Goal: Task Accomplishment & Management: Use online tool/utility

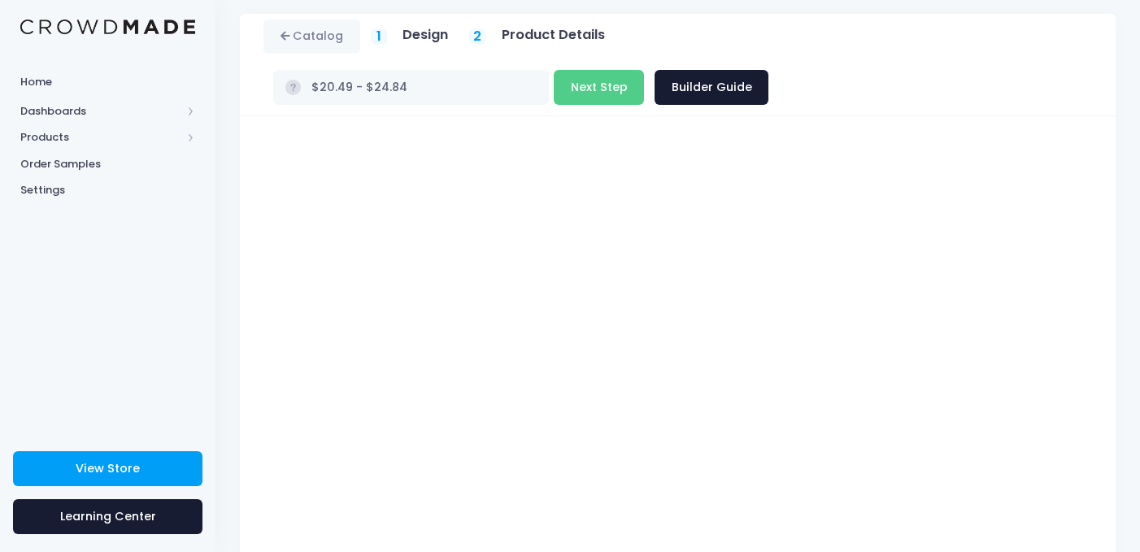
scroll to position [28, 0]
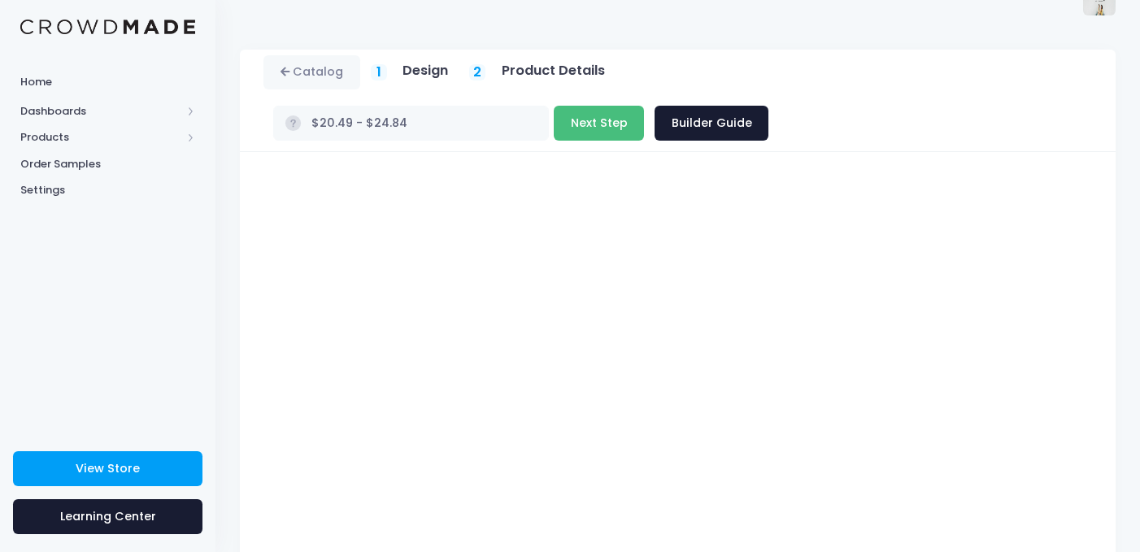
click at [644, 106] on button "Next Step" at bounding box center [599, 123] width 90 height 35
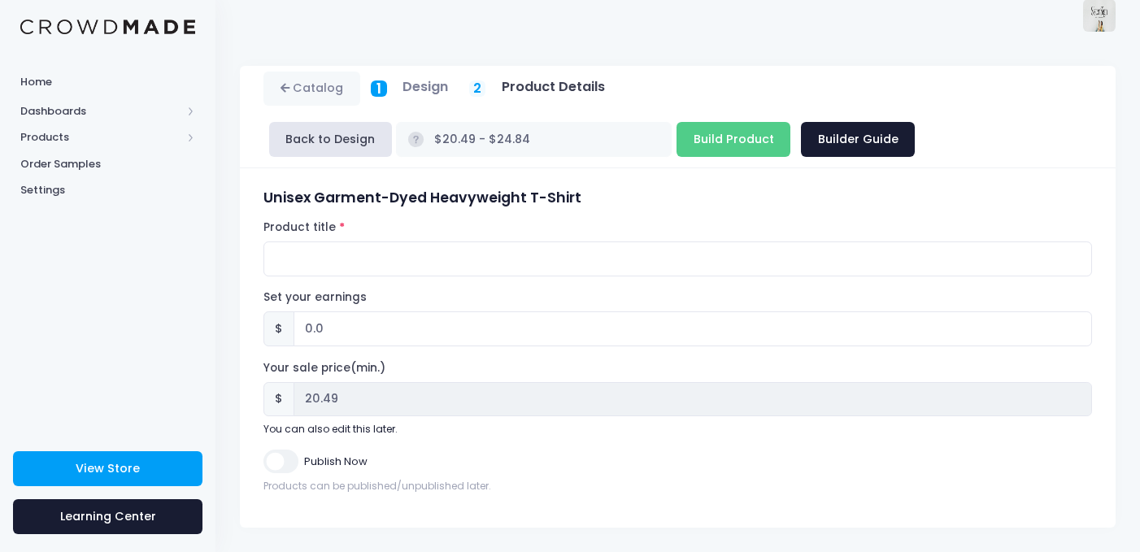
scroll to position [11, 0]
click at [677, 148] on input "Build Product" at bounding box center [734, 139] width 114 height 35
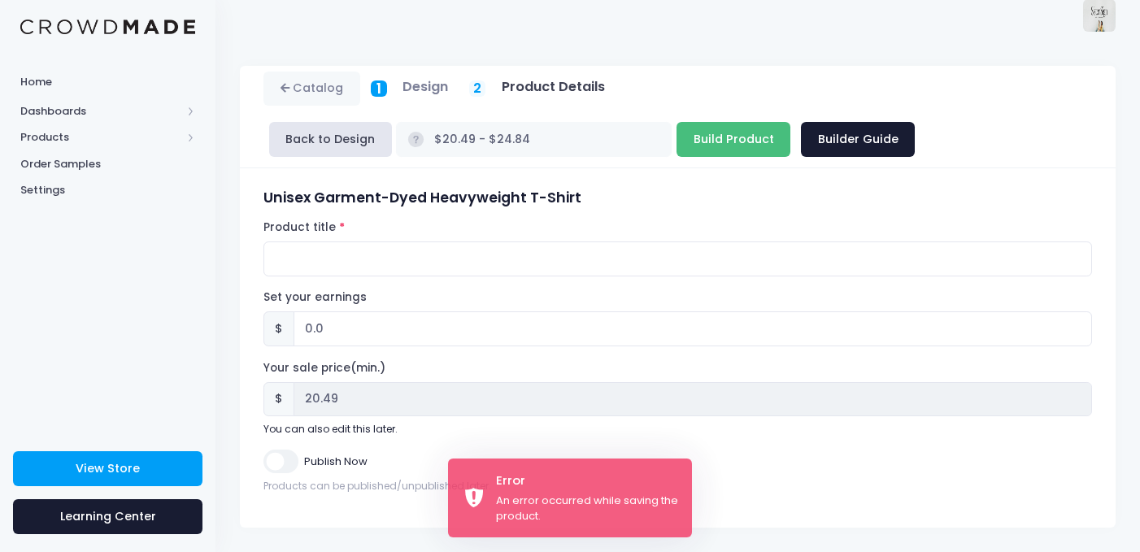
click at [677, 155] on input "Build Product" at bounding box center [734, 139] width 114 height 35
type input "Building product..."
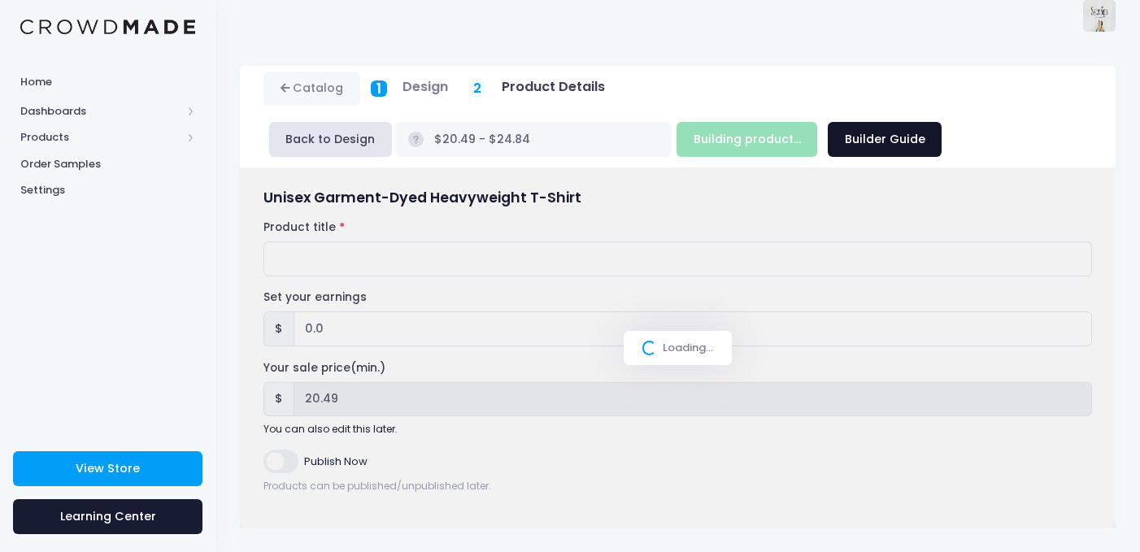
click at [828, 126] on link "Builder Guide" at bounding box center [885, 139] width 114 height 35
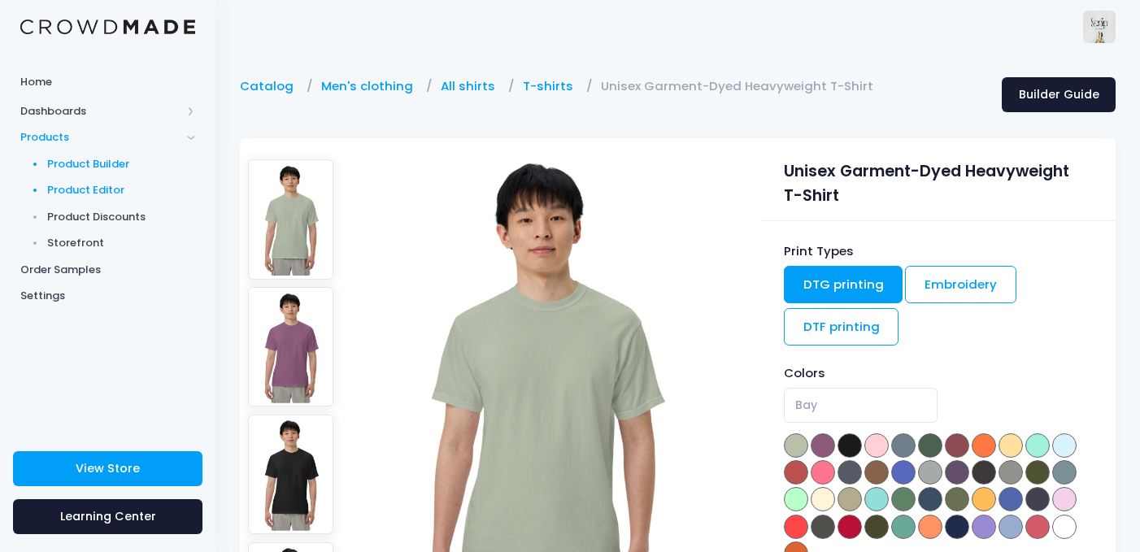
click at [71, 189] on span "Product Editor" at bounding box center [121, 190] width 149 height 16
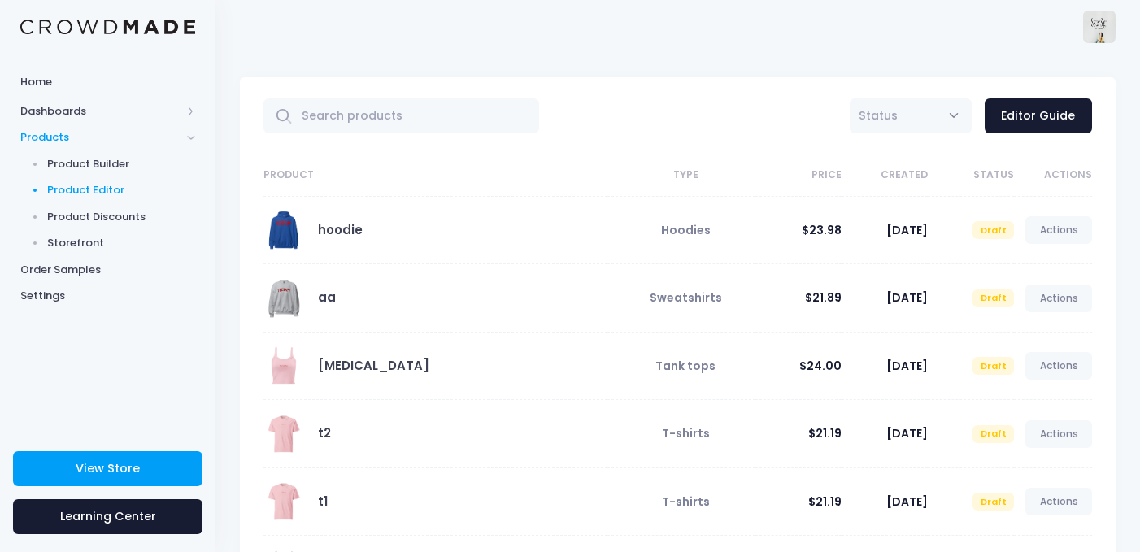
scroll to position [417, 0]
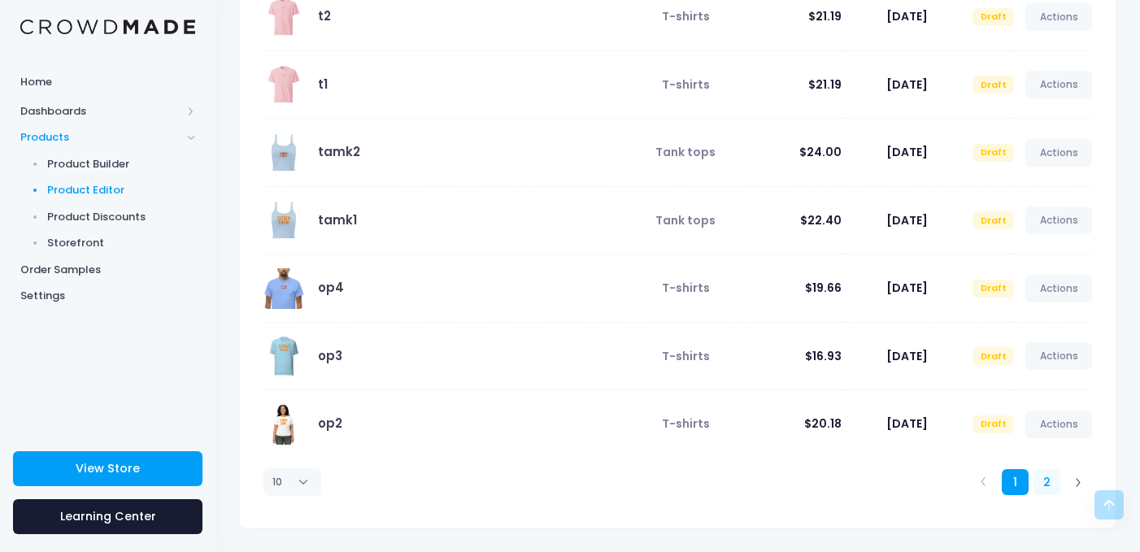
click at [1037, 486] on link "2" at bounding box center [1047, 482] width 27 height 27
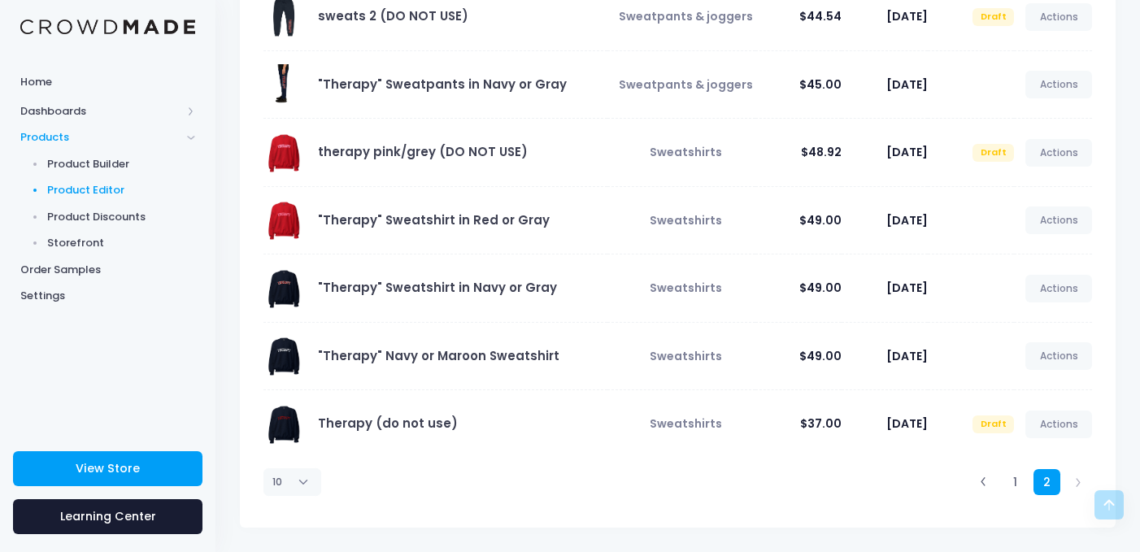
scroll to position [0, 0]
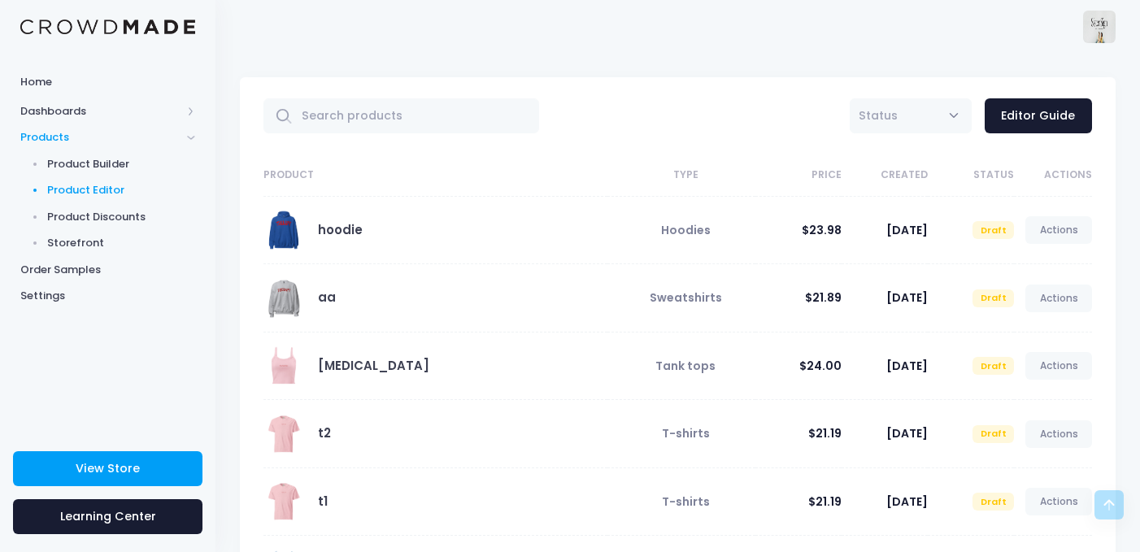
scroll to position [417, 0]
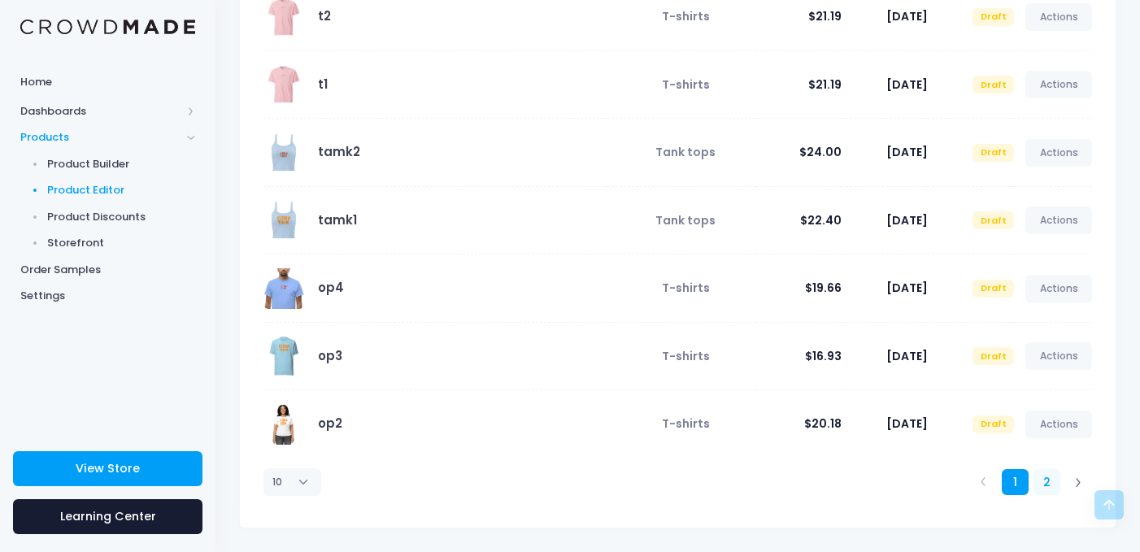
click at [1051, 488] on link "2" at bounding box center [1047, 482] width 27 height 27
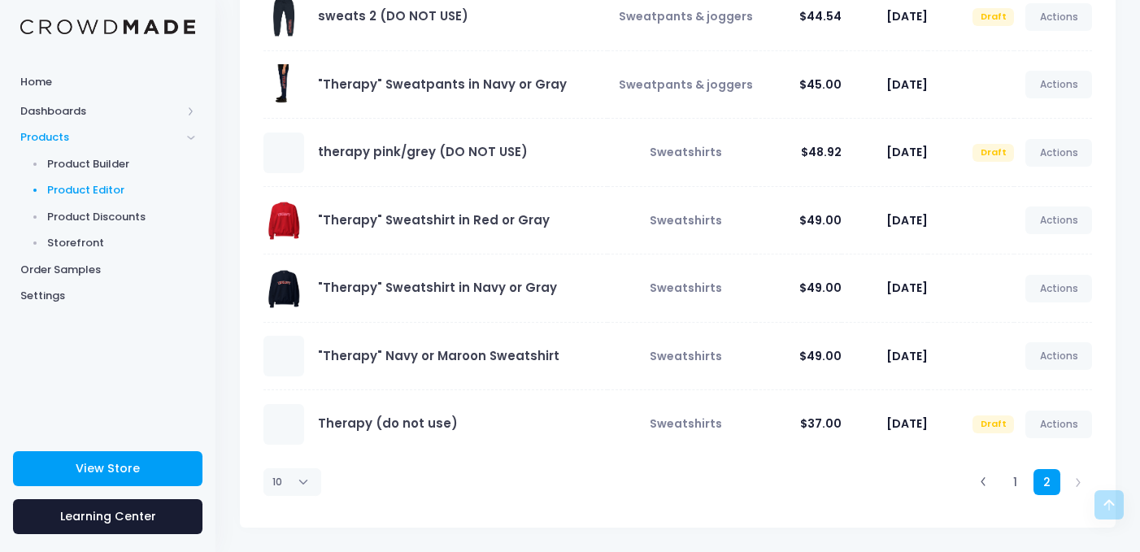
scroll to position [0, 0]
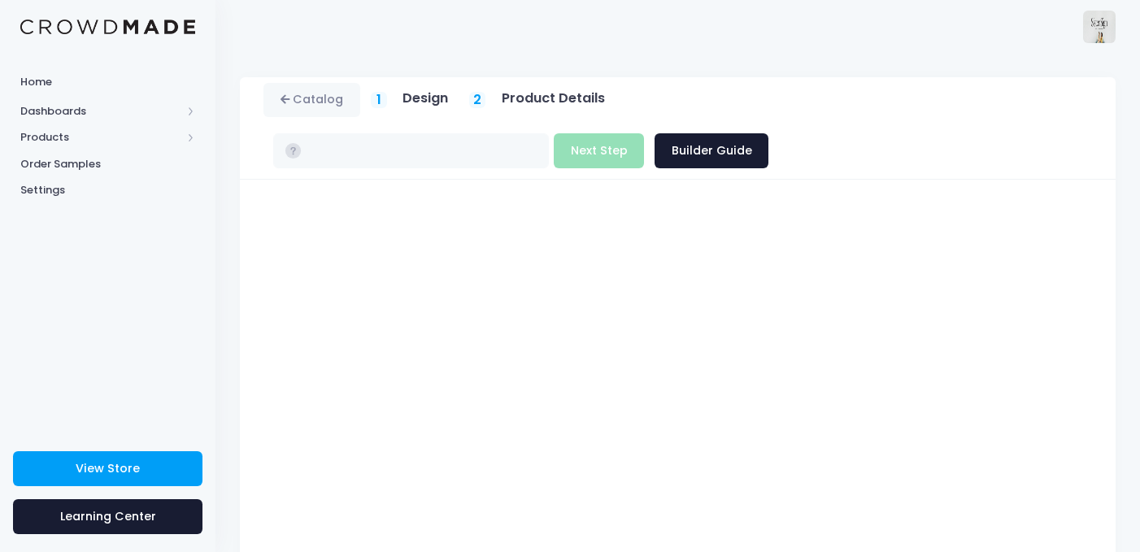
type input "$20.49 - $24.84"
click at [644, 133] on button "Next Step" at bounding box center [599, 150] width 90 height 35
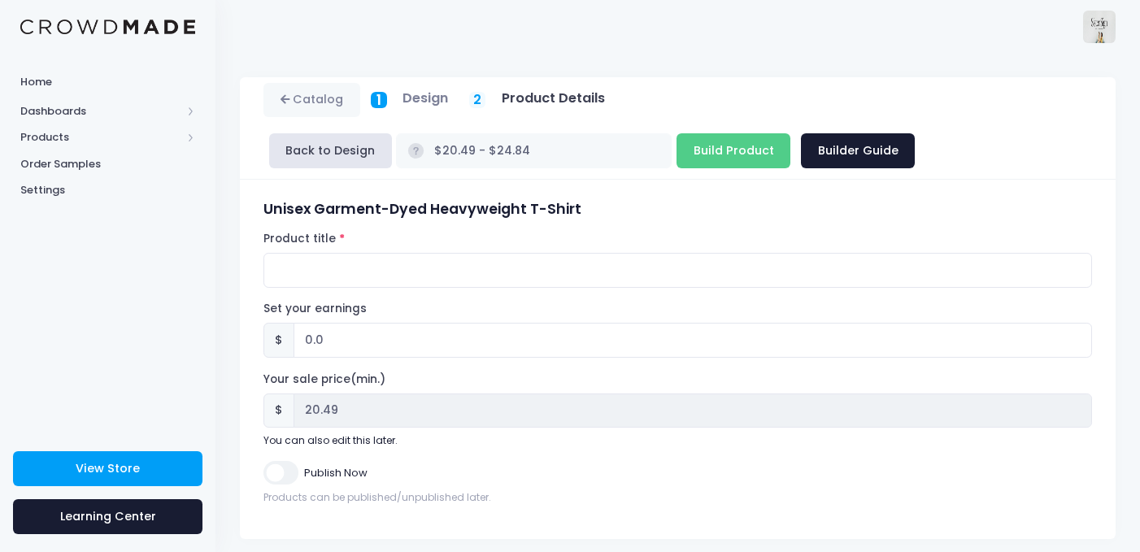
scroll to position [11, 0]
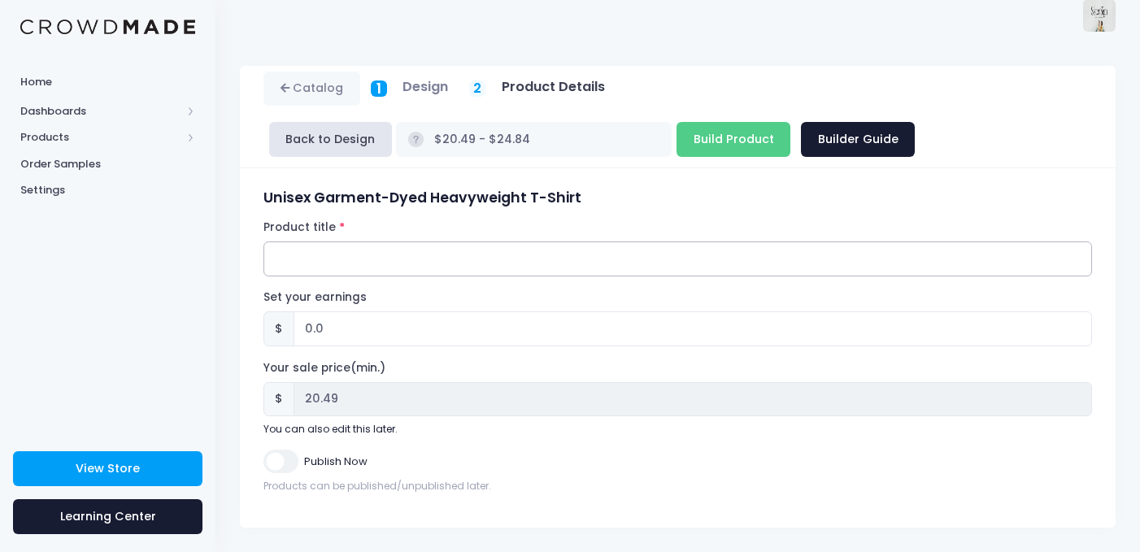
click at [652, 260] on input "Product title" at bounding box center [678, 259] width 829 height 35
type input "boo red"
click at [677, 144] on input "Build Product" at bounding box center [734, 139] width 114 height 35
type input "Building product..."
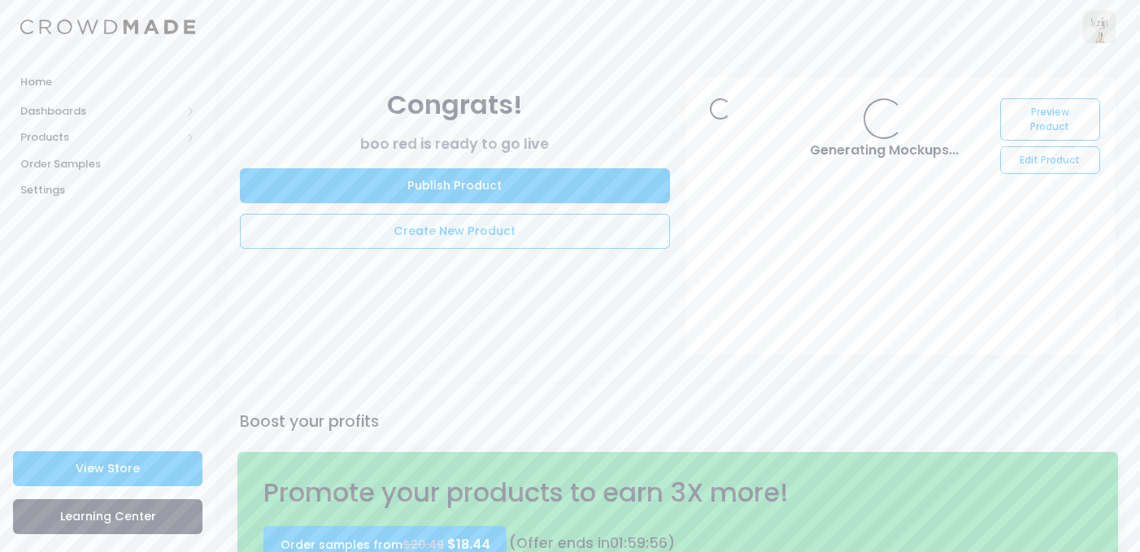
drag, startPoint x: 0, startPoint y: 0, endPoint x: 576, endPoint y: 242, distance: 624.8
click at [576, 242] on link "Create New Product" at bounding box center [455, 231] width 430 height 35
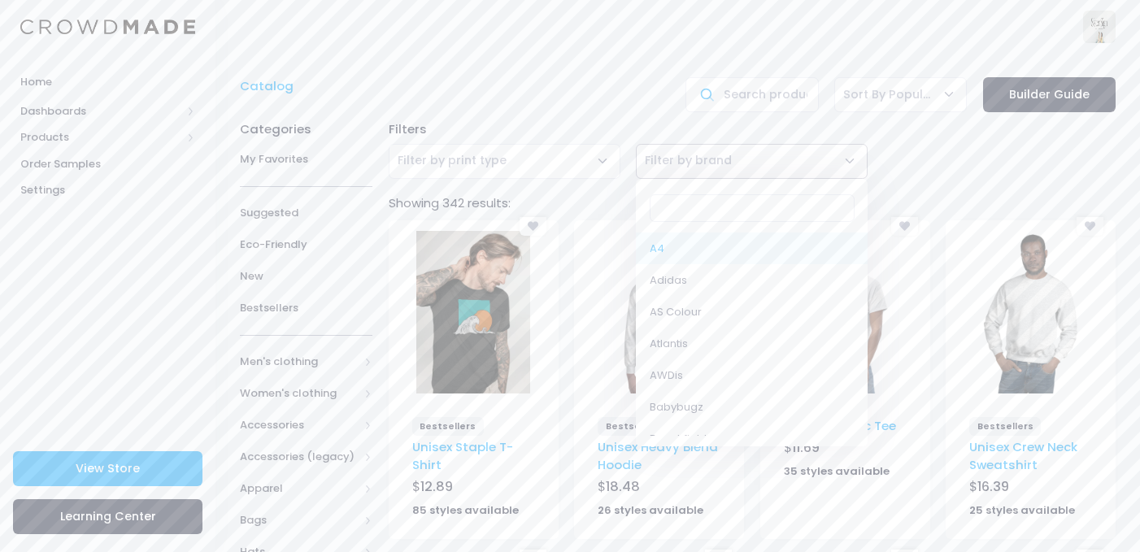
click at [732, 175] on span "Filter by brand" at bounding box center [752, 161] width 232 height 35
select select "Comfort Colors"
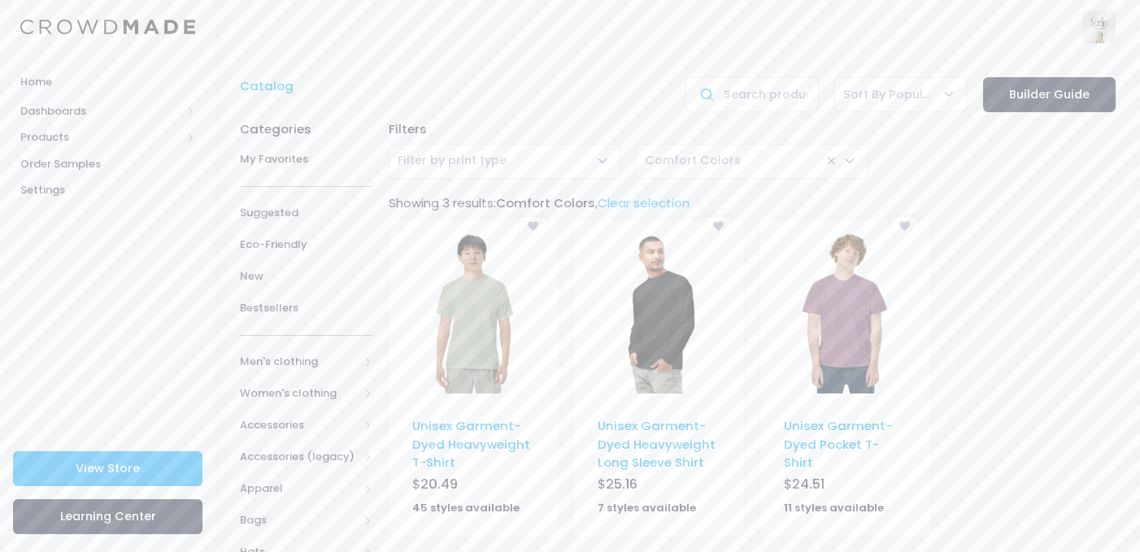
scroll to position [86, 0]
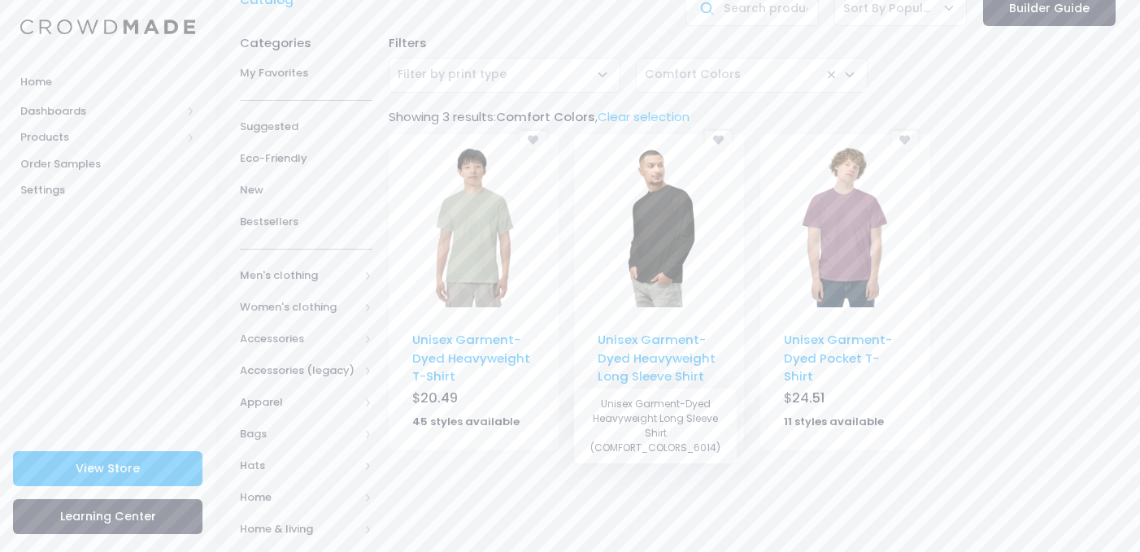
click at [621, 496] on div "Filters Cut-Sew Digital Dtfilm Dtg Embroidery Knitwear Sublimation Uv Filter by…" at bounding box center [752, 333] width 743 height 615
click at [536, 316] on div "[] - Unisex Garment-Dyed Heavyweight T-Shirt - COMFORT_COLORS_1717 - T-shirts" at bounding box center [474, 232] width 170 height 197
click at [466, 360] on link "Unisex Garment-Dyed Heavyweight T-Shirt" at bounding box center [471, 358] width 118 height 54
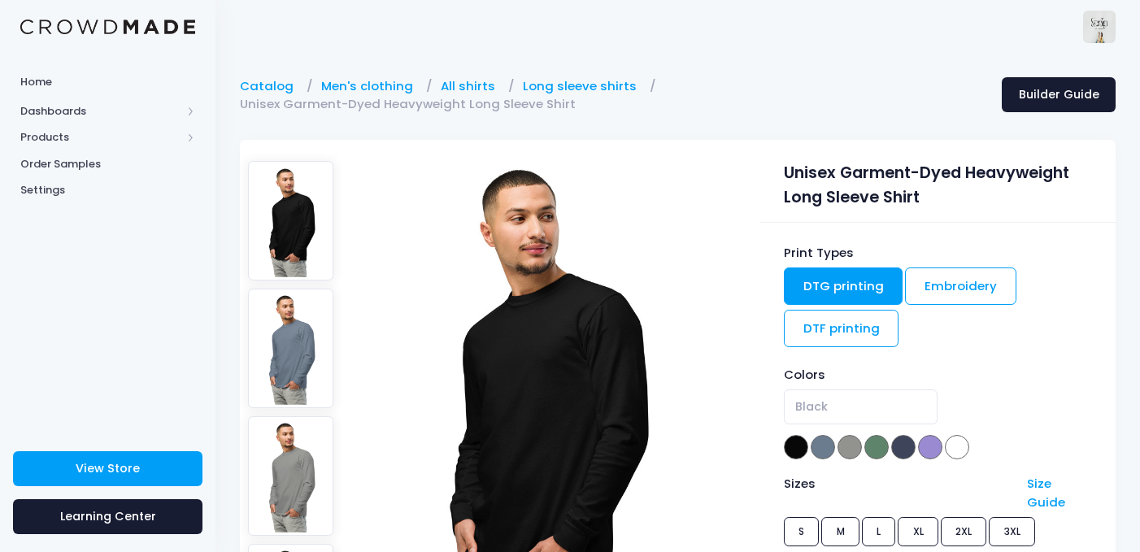
click at [921, 455] on div "Colors Black Blue [PERSON_NAME] Light Green Navy [PERSON_NAME] Black" at bounding box center [938, 414] width 308 height 96
click at [926, 453] on span at bounding box center [930, 447] width 24 height 24
select select "Violet"
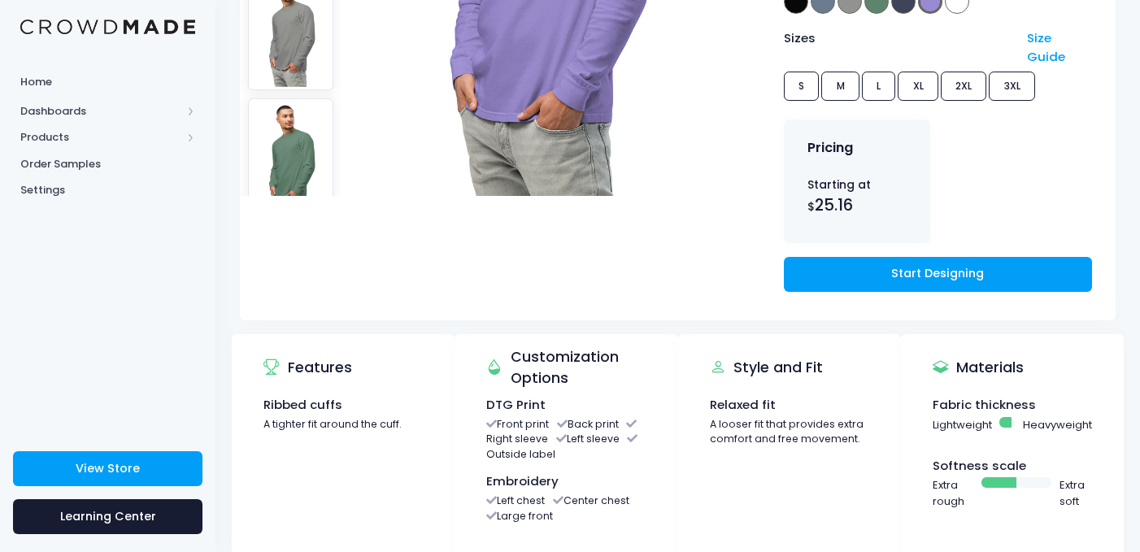
scroll to position [528, 0]
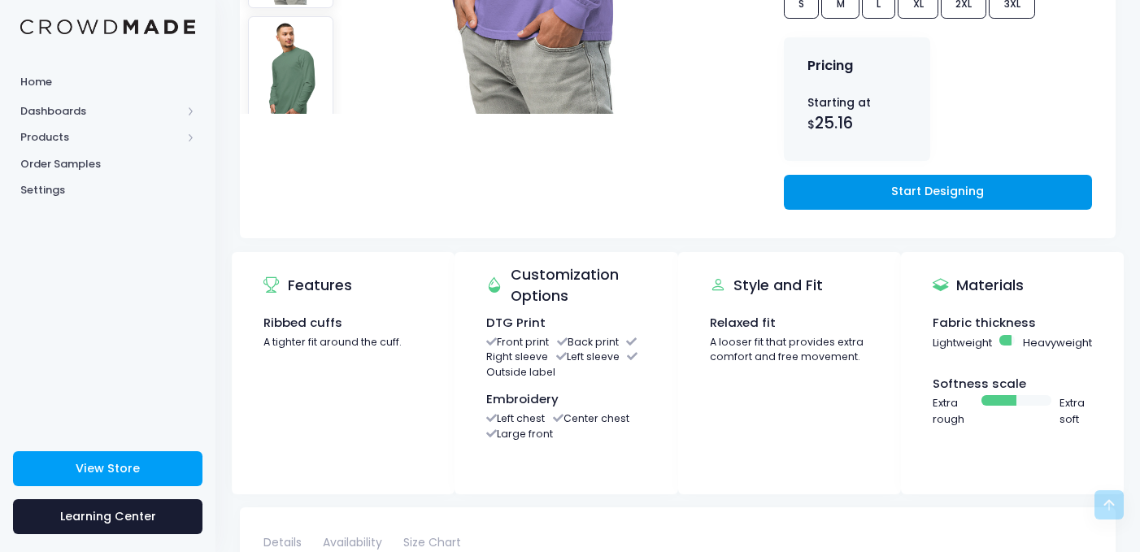
click at [901, 175] on link "Start Designing" at bounding box center [938, 192] width 308 height 35
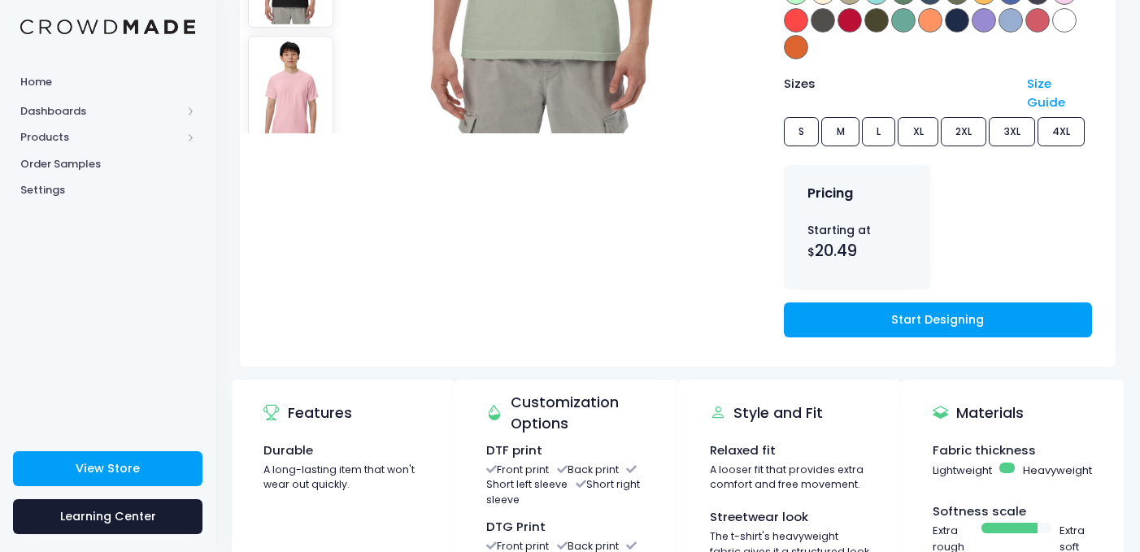
scroll to position [679, 0]
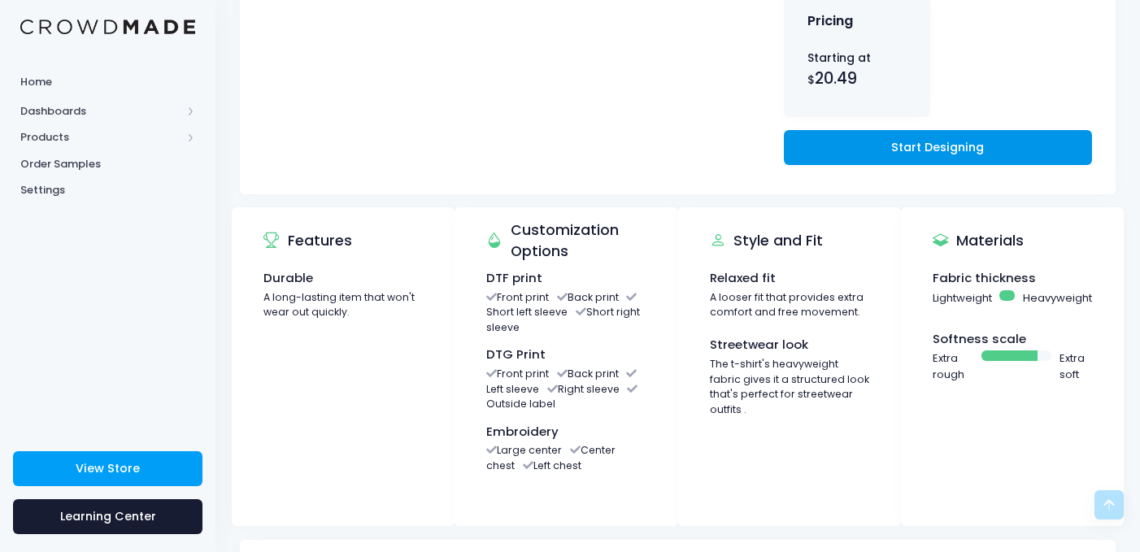
click at [939, 133] on link "Start Designing" at bounding box center [938, 147] width 308 height 35
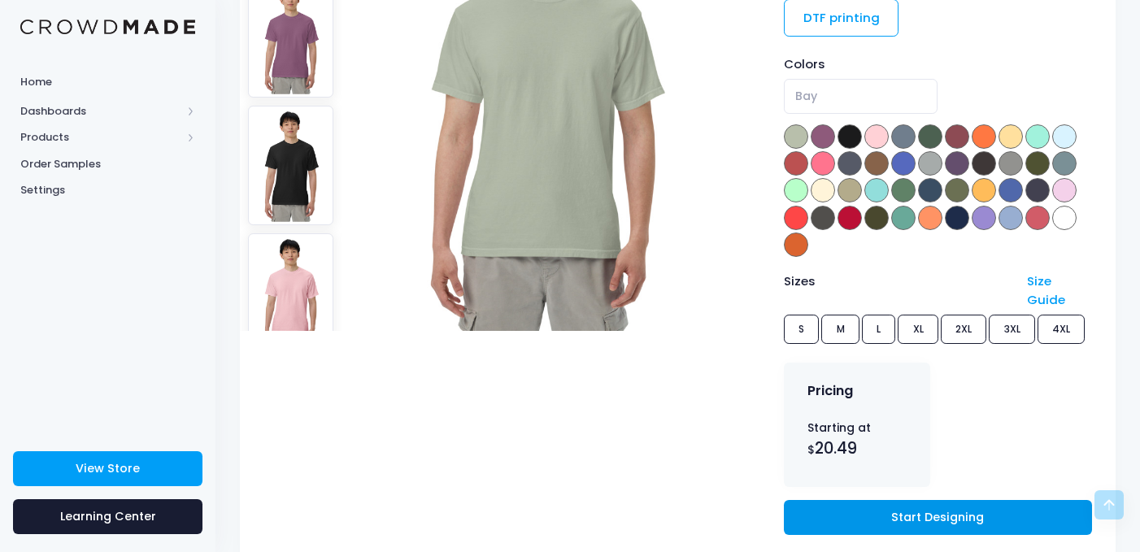
scroll to position [311, 0]
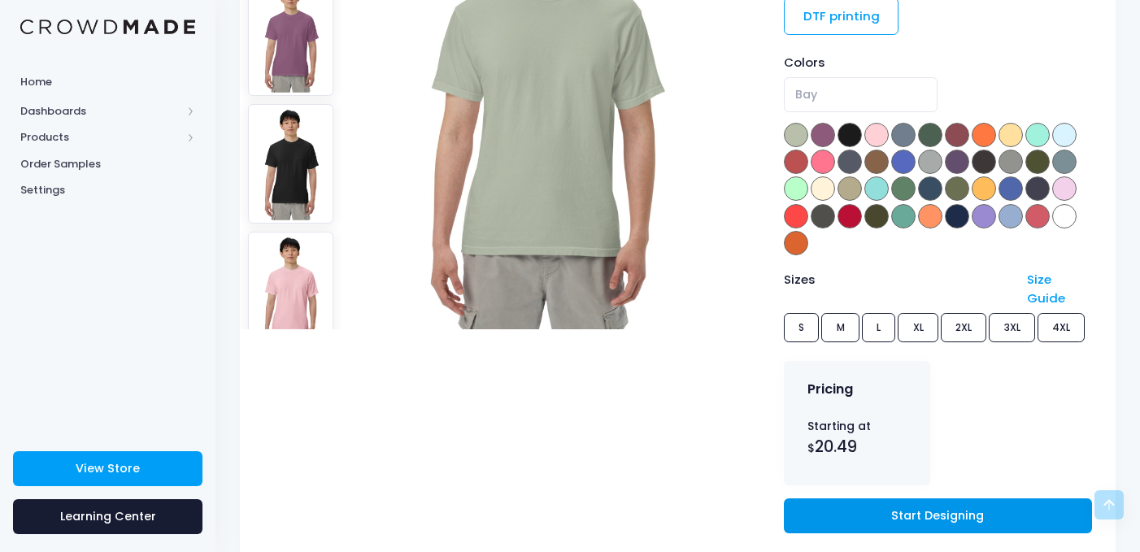
click at [909, 499] on link "Start Designing" at bounding box center [938, 516] width 308 height 35
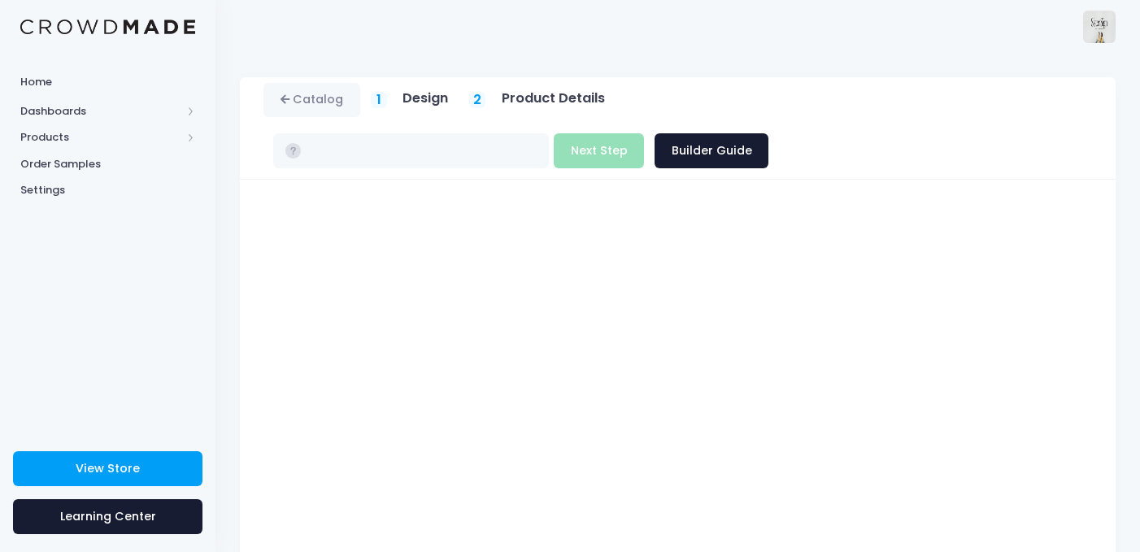
type input "$25.16 - $28.06"
type input "$20.49 - $24.84"
click at [644, 133] on button "Next Step" at bounding box center [599, 150] width 90 height 35
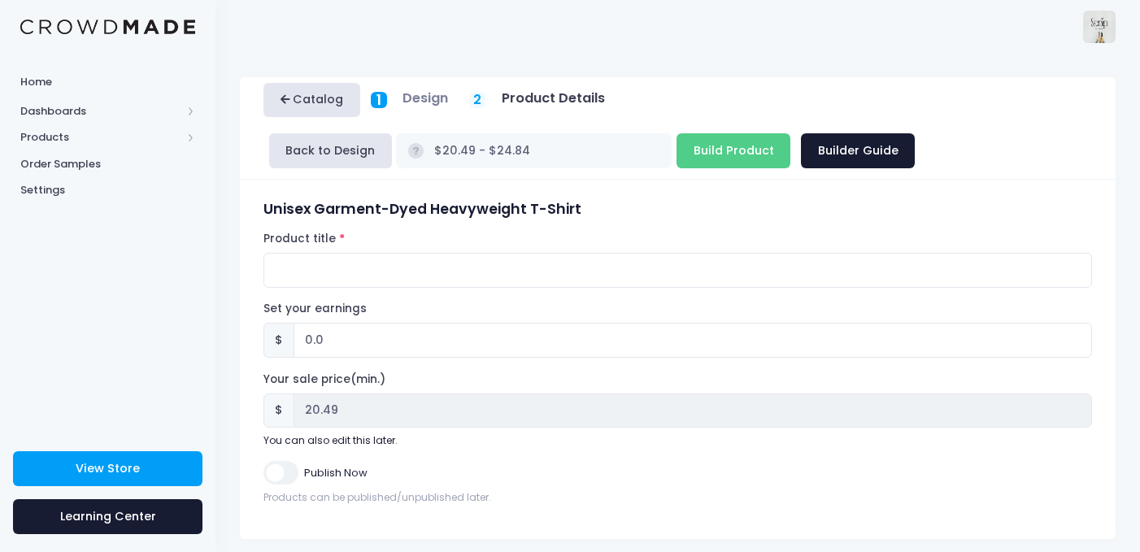
click at [281, 110] on link "Catalog" at bounding box center [312, 100] width 97 height 35
click at [351, 150] on button "Back to Design" at bounding box center [330, 150] width 123 height 35
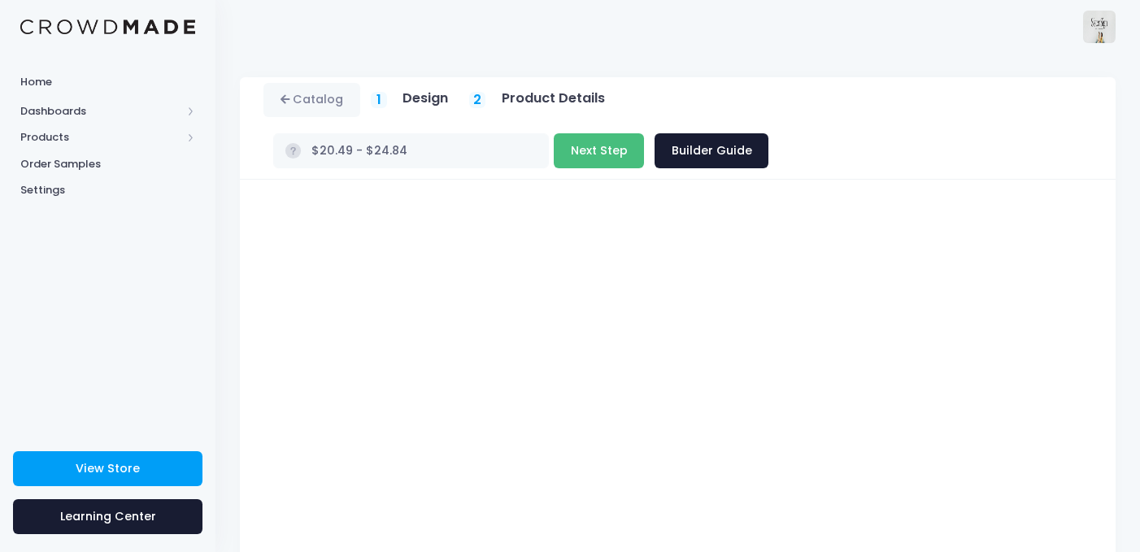
click at [644, 133] on button "Next Step" at bounding box center [599, 150] width 90 height 35
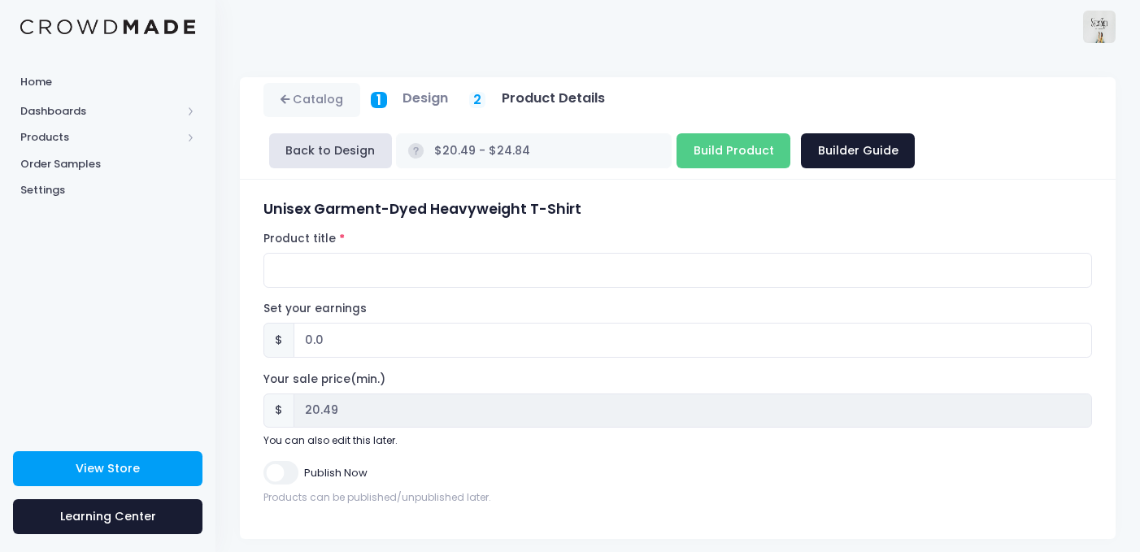
click at [695, 240] on div "Product title" at bounding box center [678, 259] width 829 height 57
click at [695, 255] on input "Product title" at bounding box center [678, 270] width 829 height 35
type input "n"
type input "boo black"
click at [677, 159] on input "Build Product" at bounding box center [734, 150] width 114 height 35
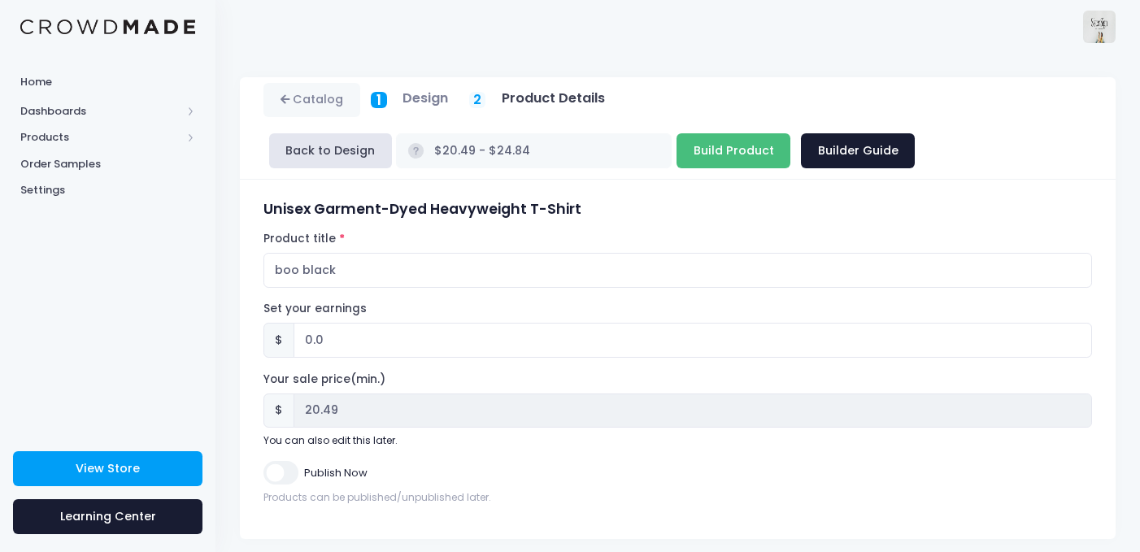
type input "Building product..."
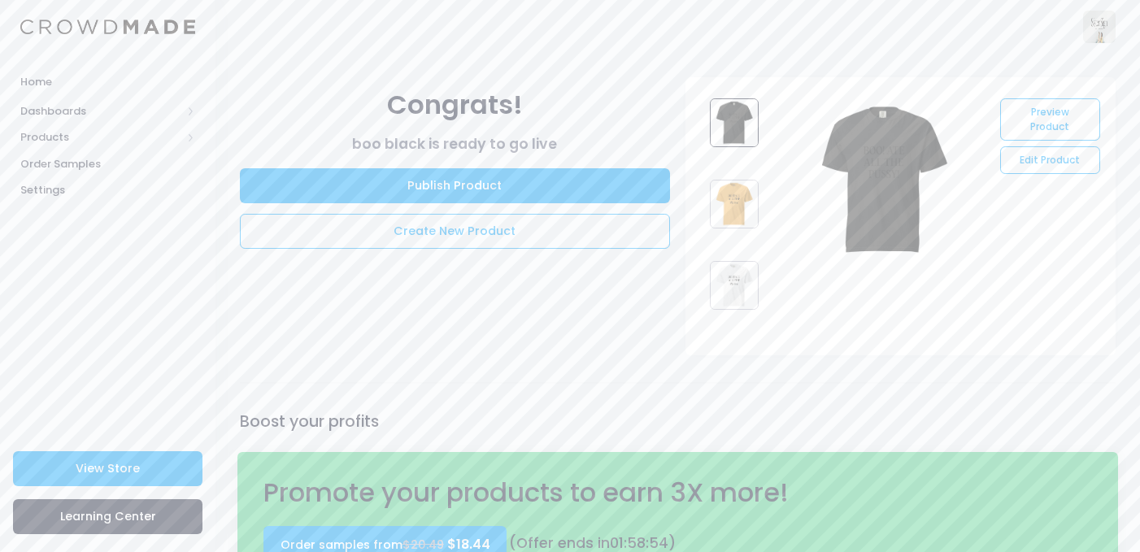
scroll to position [6, 0]
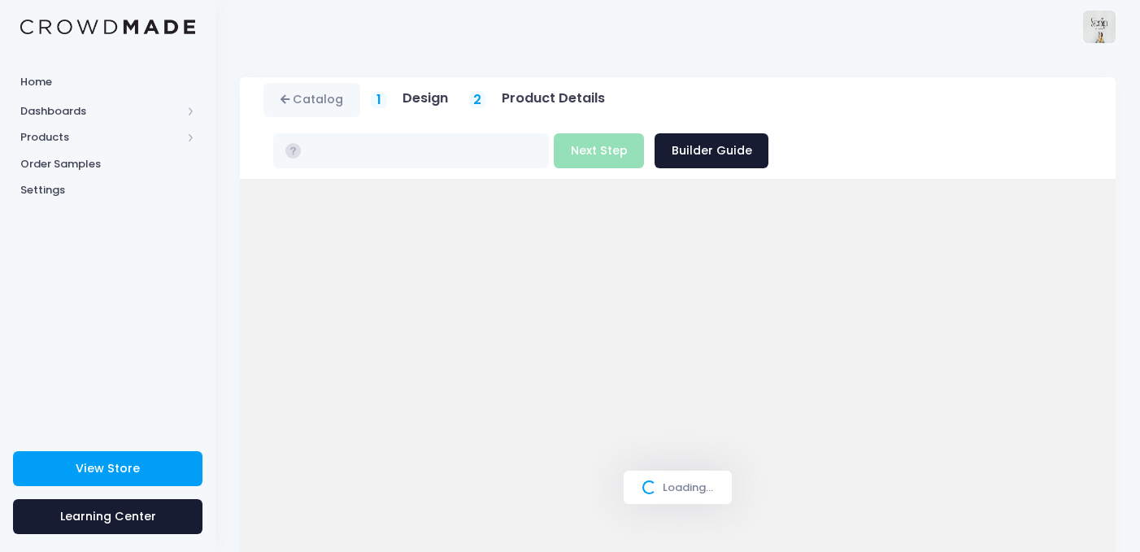
type input "$20.49 - $24.84"
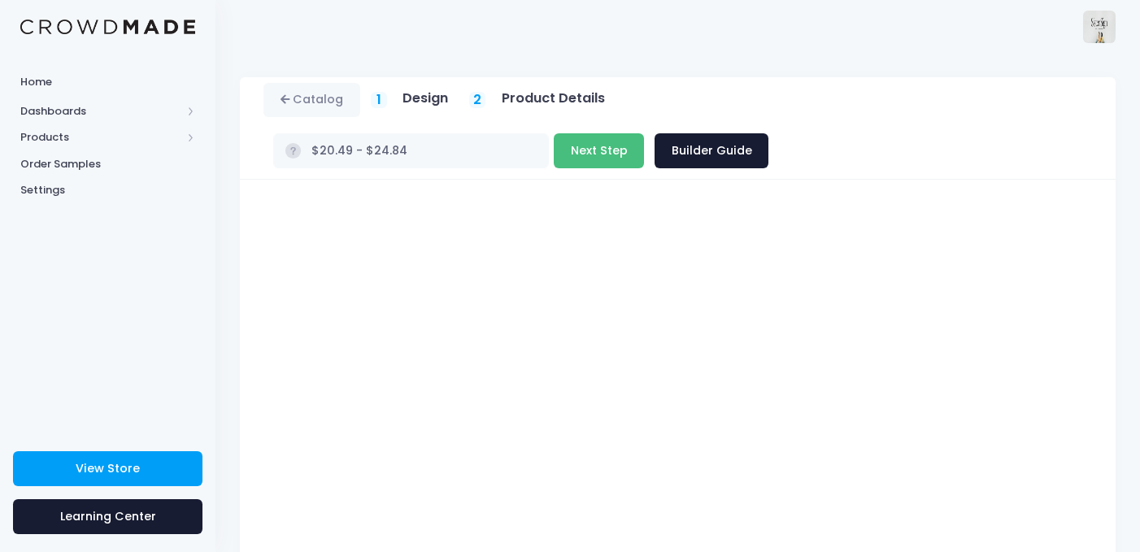
click at [644, 133] on button "Next Step" at bounding box center [599, 150] width 90 height 35
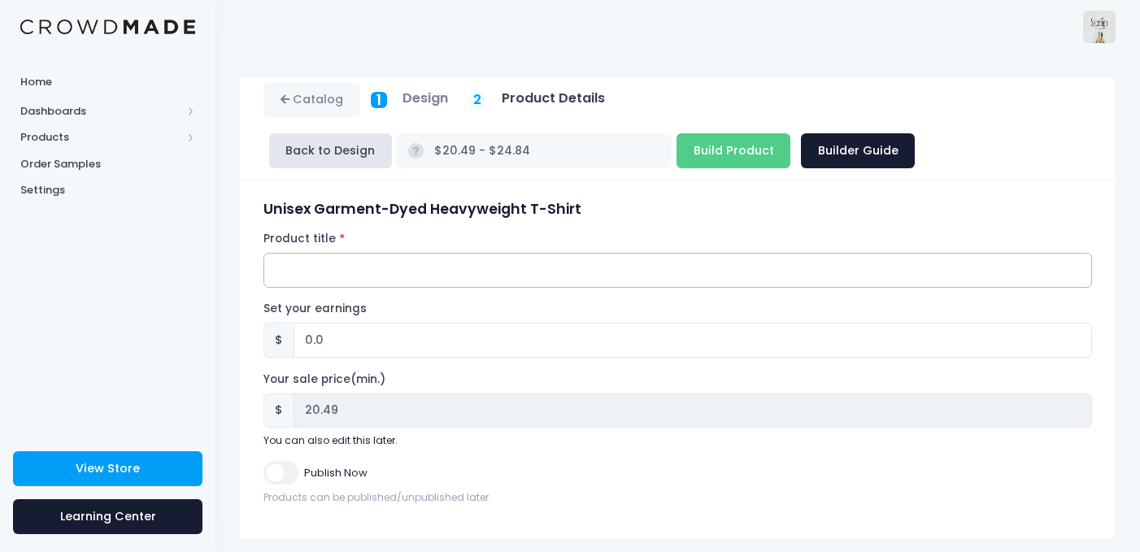
click at [807, 267] on input "Product title" at bounding box center [678, 270] width 829 height 35
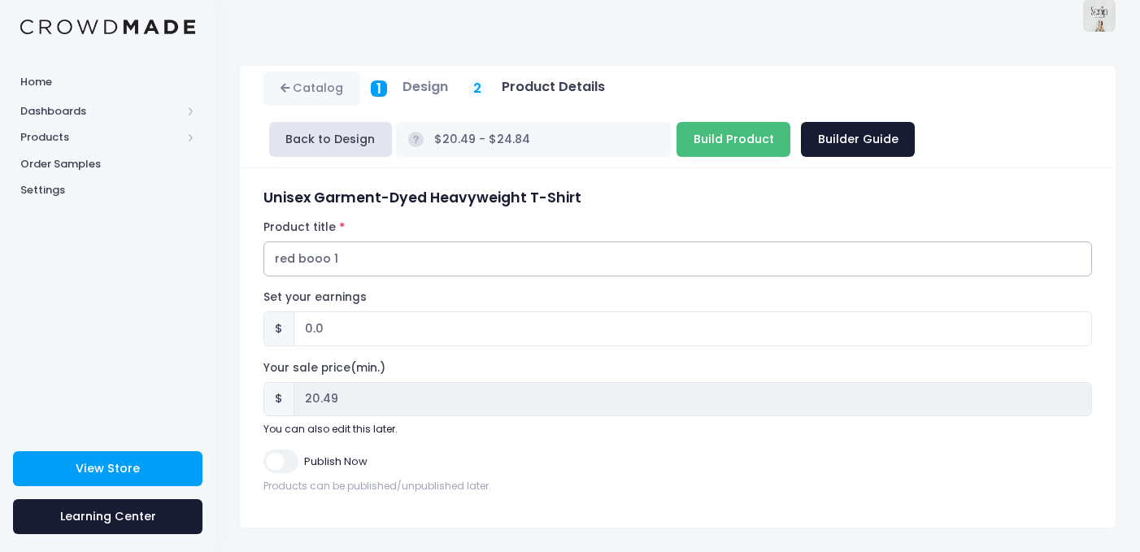
type input "red booo 1"
click at [677, 137] on input "Build Product" at bounding box center [734, 139] width 114 height 35
type input "Building product..."
